Goal: Transaction & Acquisition: Obtain resource

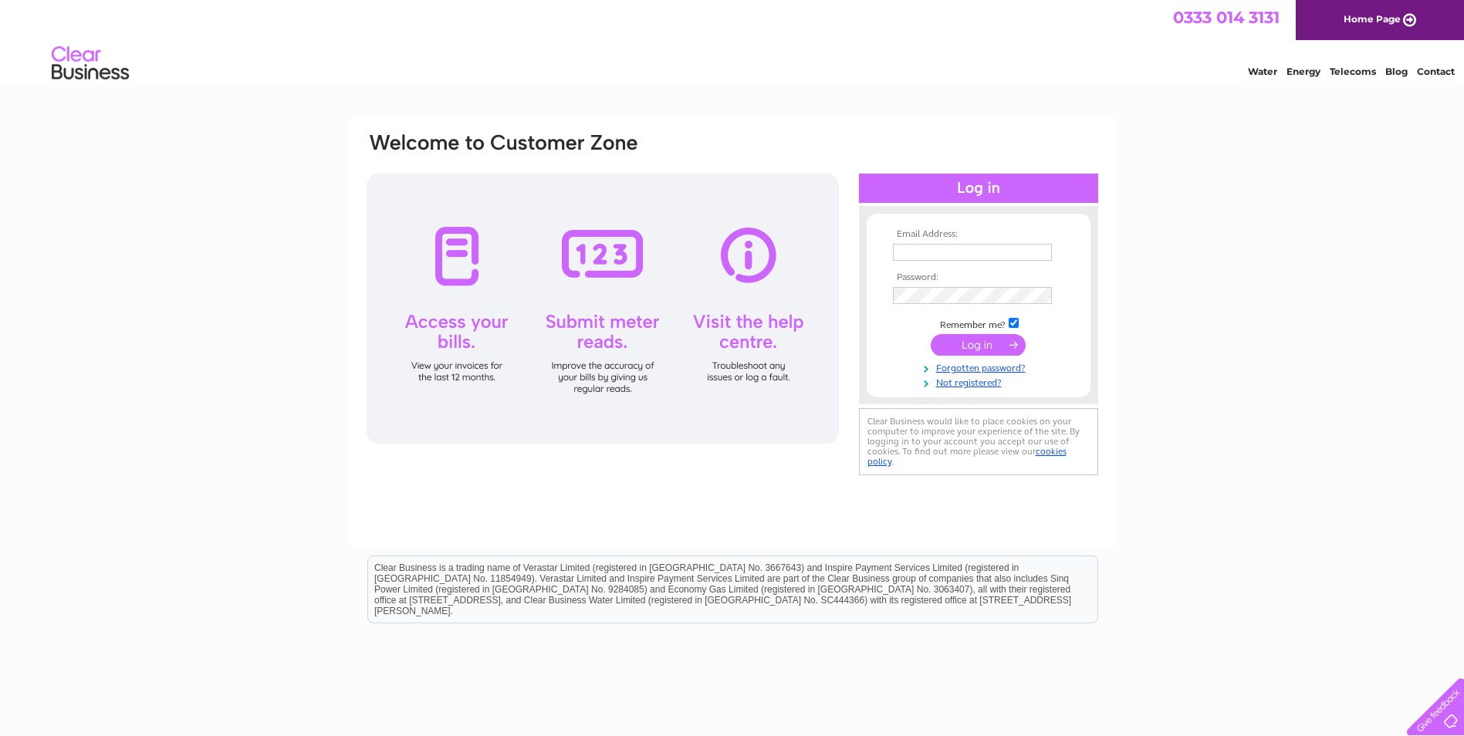
type input "karenmessias12@outlook.com"
click at [962, 347] on input "submit" at bounding box center [978, 345] width 95 height 22
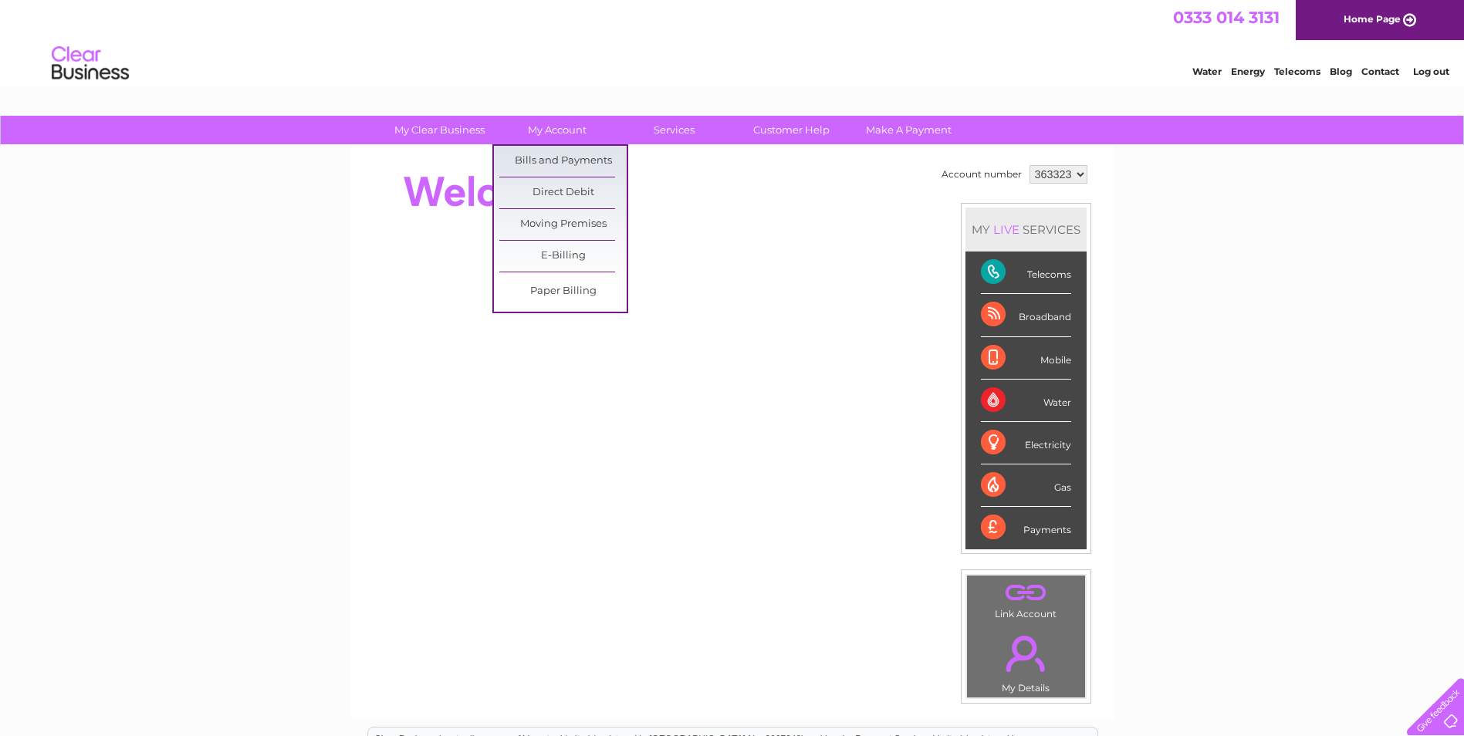
scroll to position [77, 0]
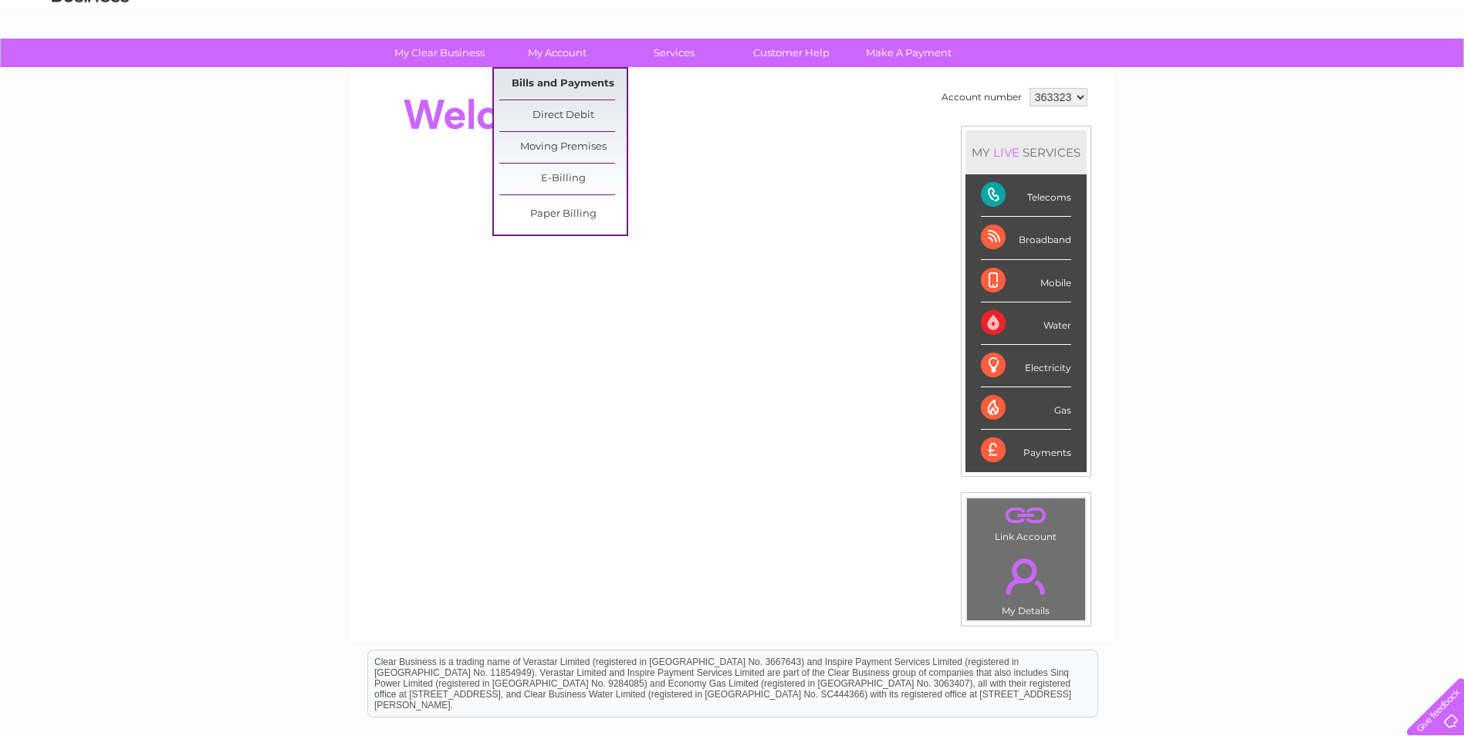
click at [567, 84] on link "Bills and Payments" at bounding box center [562, 84] width 127 height 31
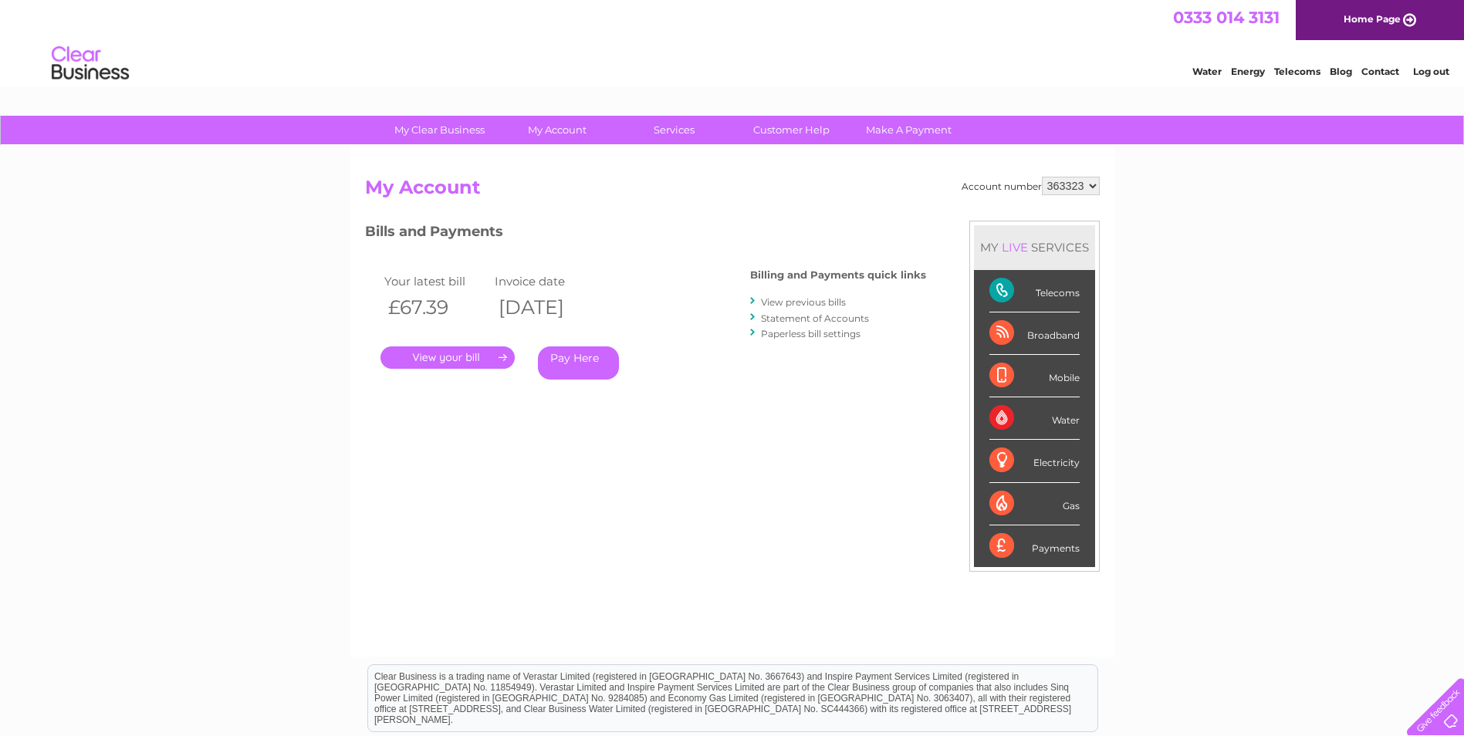
click at [484, 363] on link "." at bounding box center [448, 358] width 134 height 22
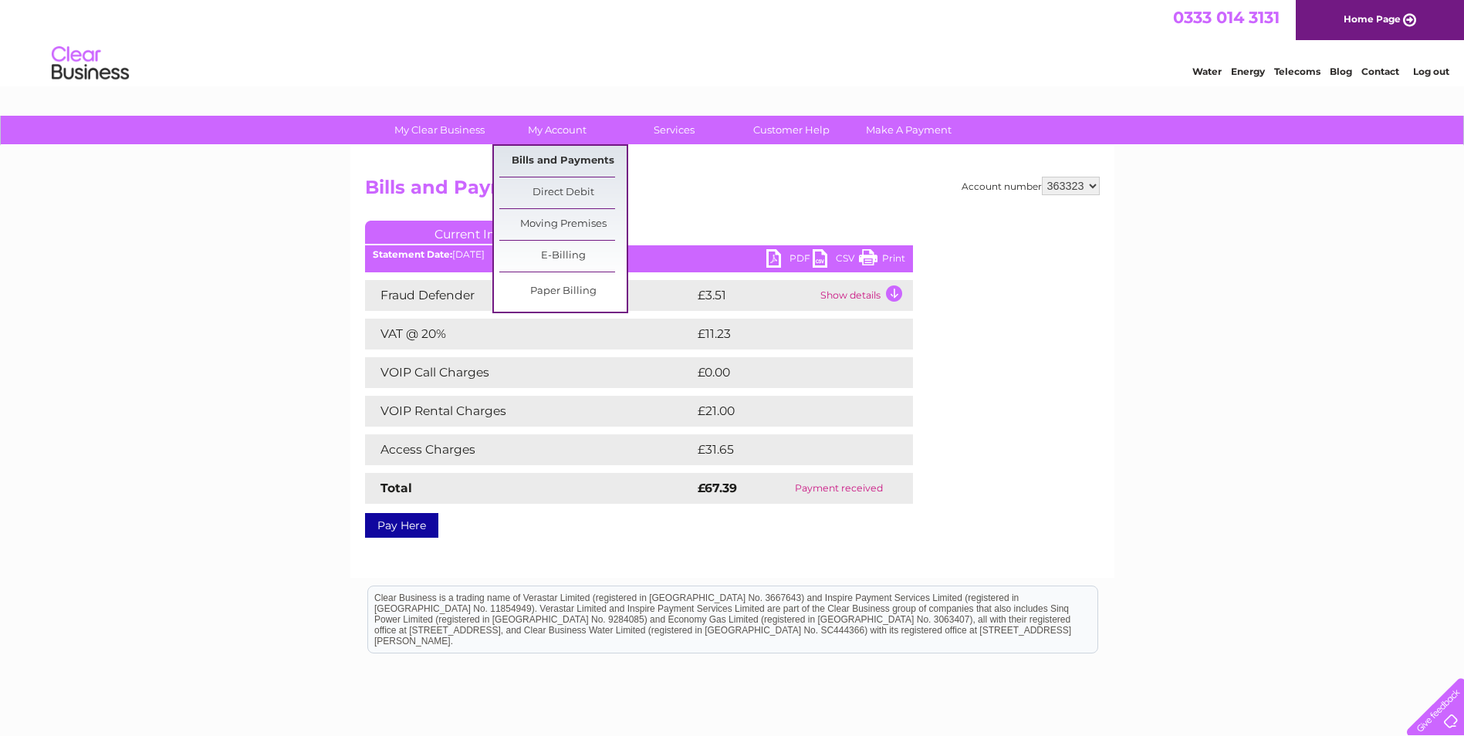
click at [561, 151] on link "Bills and Payments" at bounding box center [562, 161] width 127 height 31
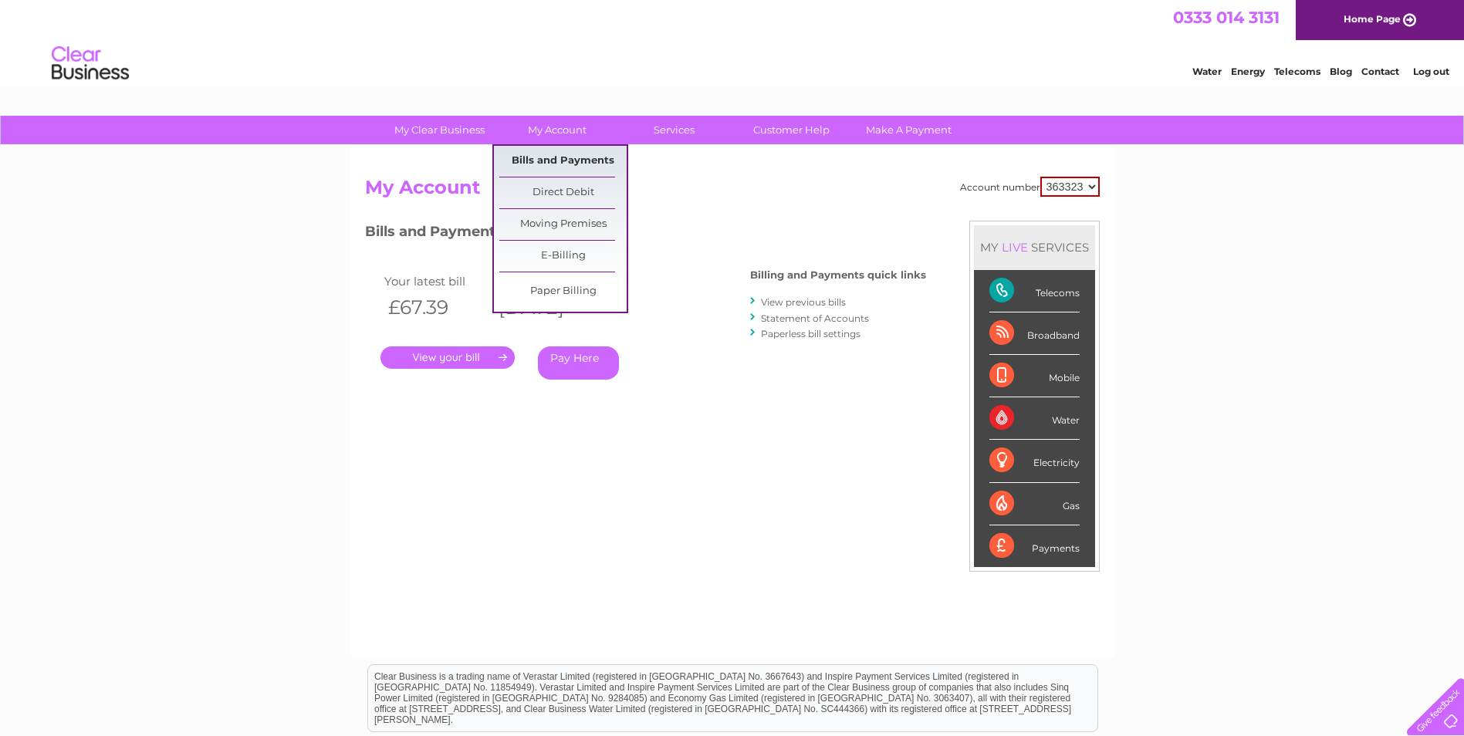
click at [576, 165] on link "Bills and Payments" at bounding box center [562, 161] width 127 height 31
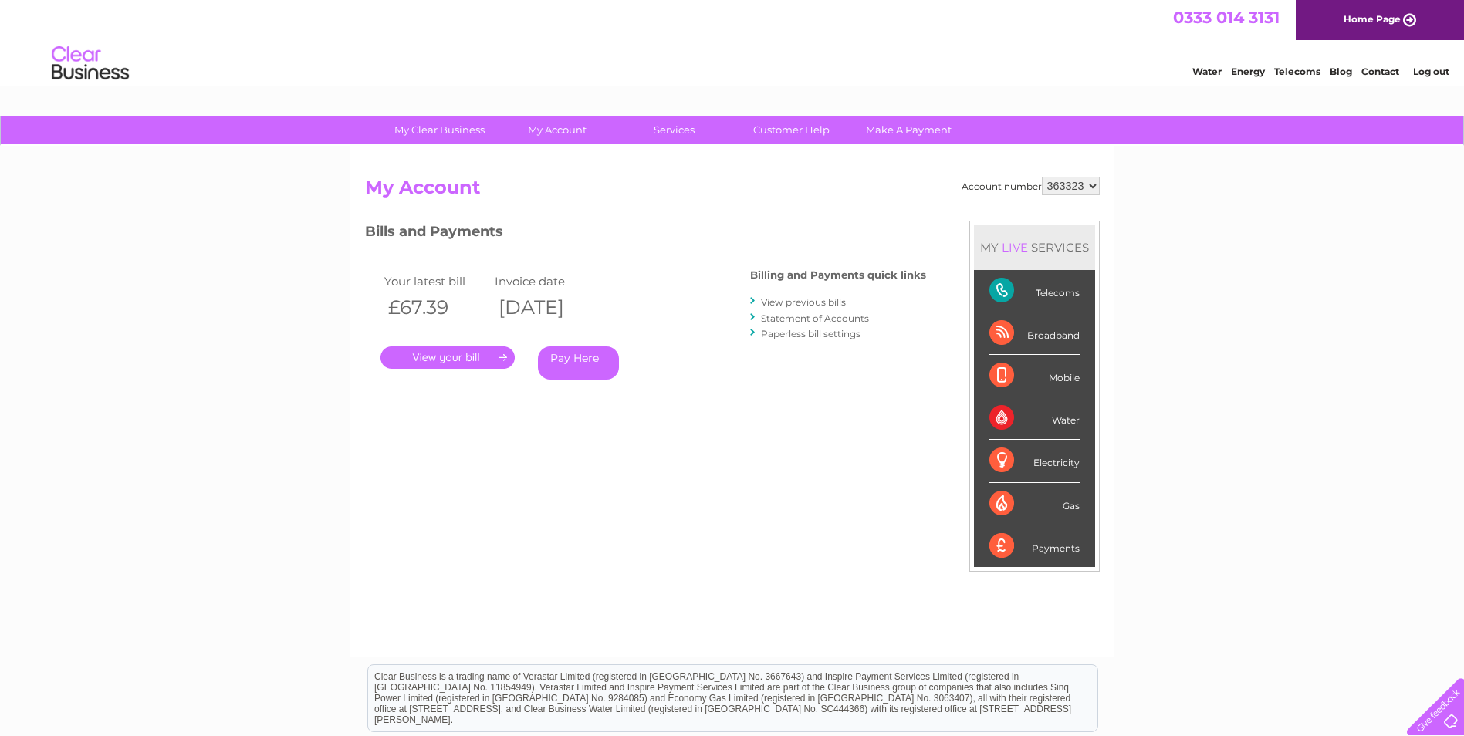
click at [797, 297] on link "View previous bills" at bounding box center [803, 302] width 85 height 12
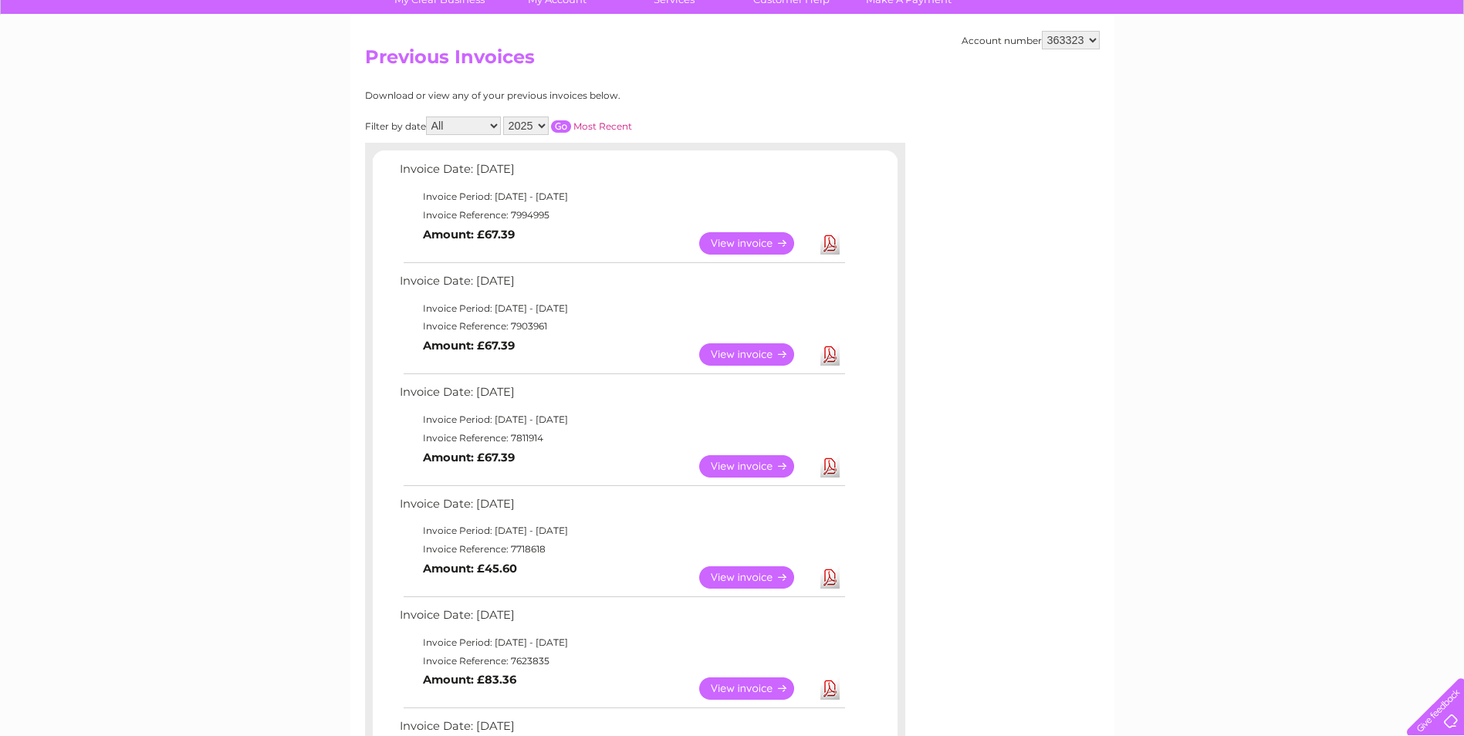
scroll to position [154, 0]
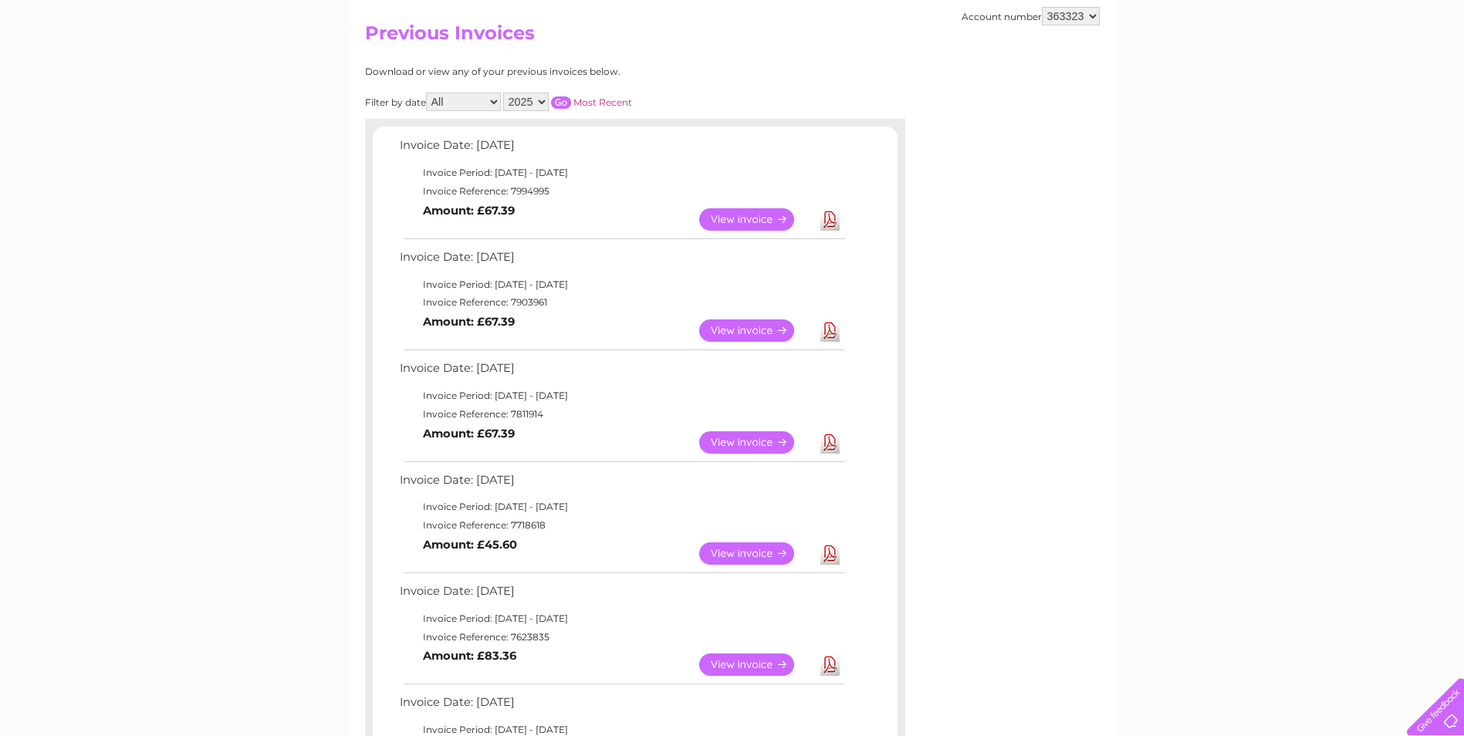
click at [719, 327] on link "View" at bounding box center [755, 331] width 113 height 22
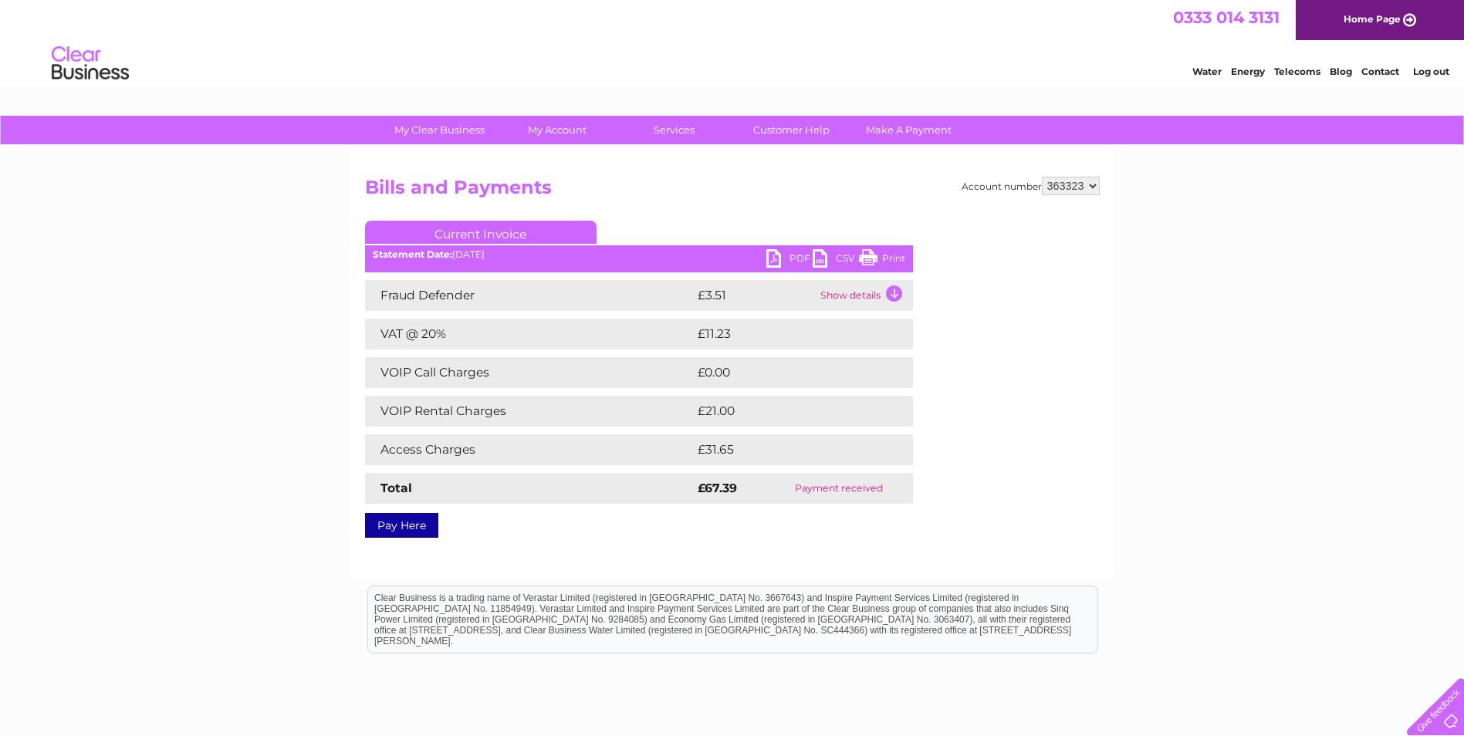
click at [770, 254] on link "PDF" at bounding box center [789, 260] width 46 height 22
